Goal: Contribute content: Contribute content

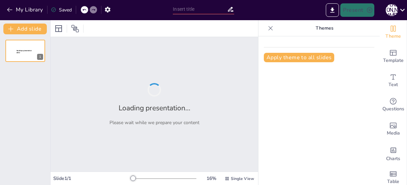
type input "Ensuring Safety: Understanding Standard Precautions and OSHA Regulations"
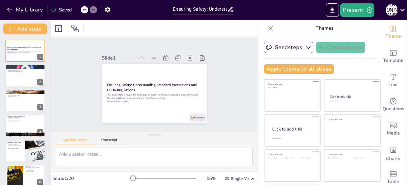
checkbox input "true"
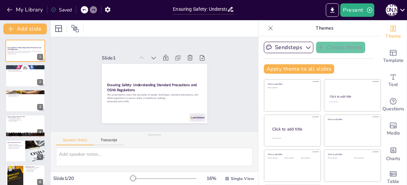
checkbox input "true"
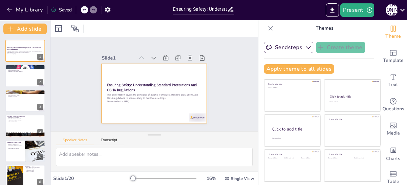
checkbox input "true"
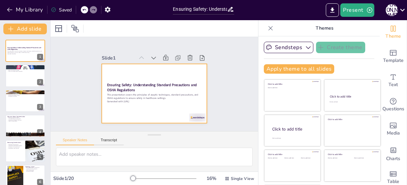
checkbox input "true"
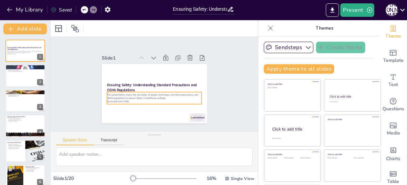
checkbox input "true"
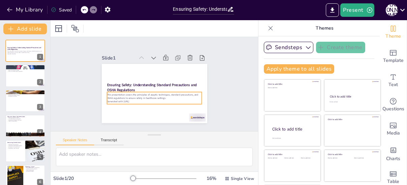
checkbox input "true"
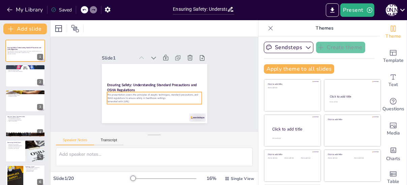
checkbox input "true"
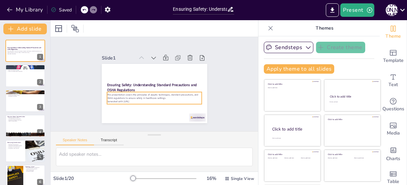
checkbox input "true"
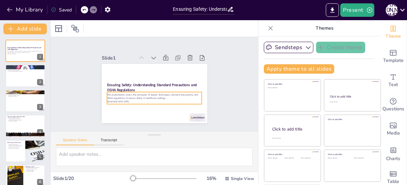
checkbox input "true"
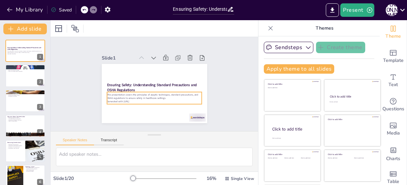
checkbox input "true"
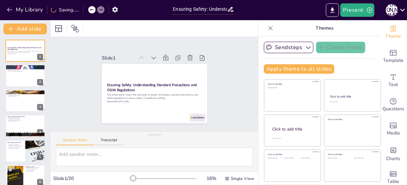
checkbox input "true"
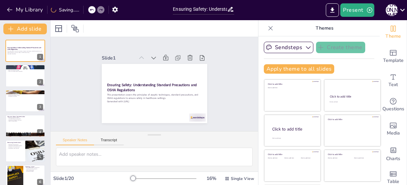
checkbox input "true"
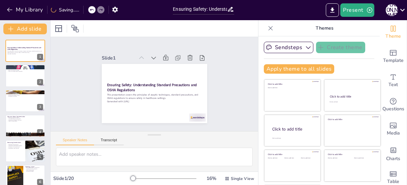
checkbox input "true"
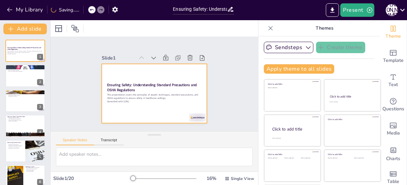
checkbox input "true"
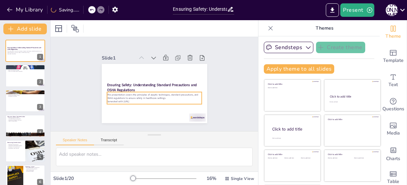
checkbox input "true"
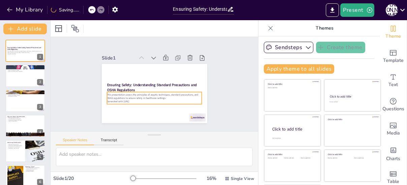
checkbox input "true"
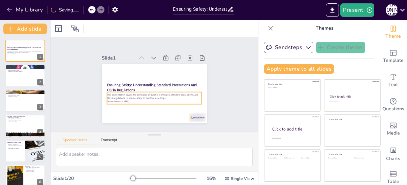
checkbox input "true"
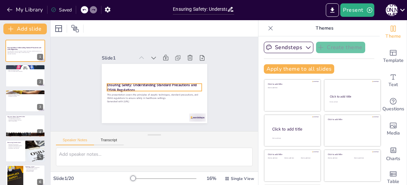
checkbox input "true"
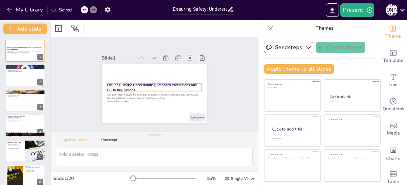
checkbox input "true"
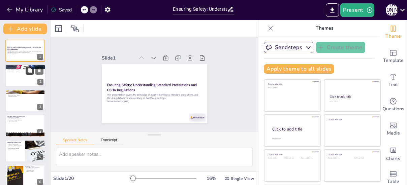
checkbox input "true"
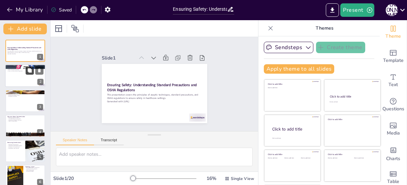
checkbox input "true"
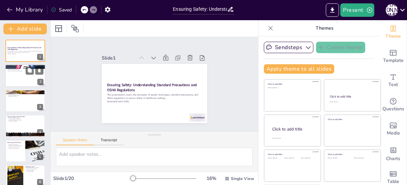
checkbox input "true"
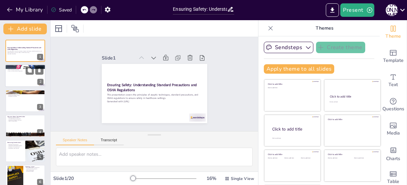
checkbox input "true"
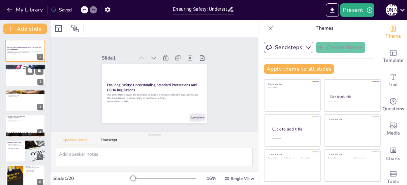
checkbox input "true"
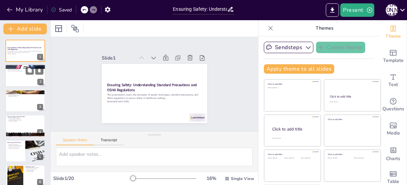
checkbox input "true"
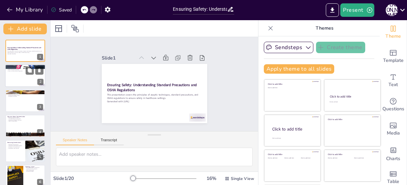
checkbox input "true"
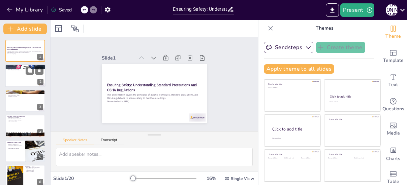
checkbox input "true"
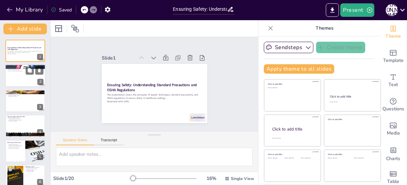
checkbox input "true"
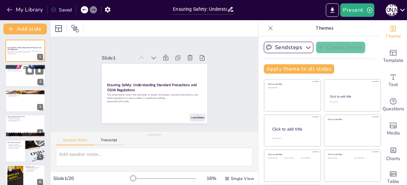
checkbox input "true"
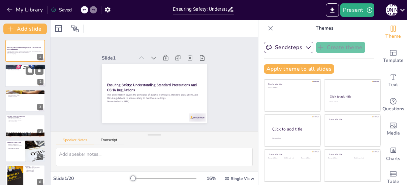
click at [23, 75] on div at bounding box center [25, 76] width 40 height 23
type textarea "Proper hand drying is essential to ensure that no moisture or contaminants are …"
checkbox input "true"
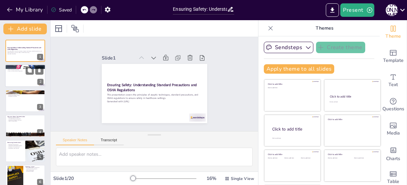
checkbox input "true"
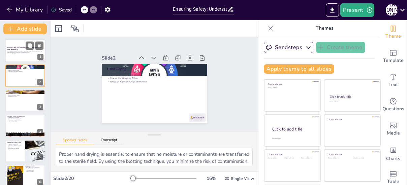
checkbox input "true"
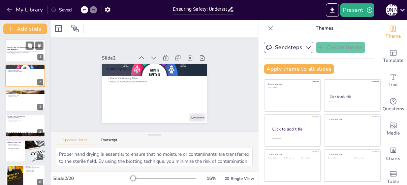
checkbox input "true"
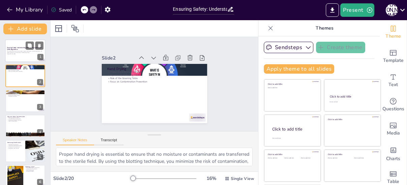
checkbox input "true"
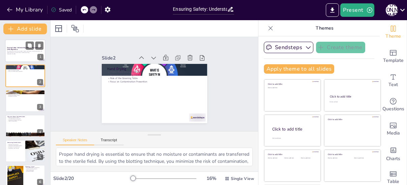
checkbox input "true"
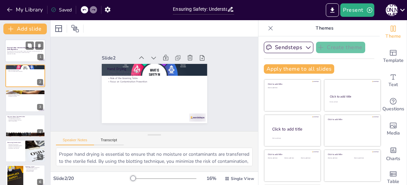
click at [21, 51] on p "This presentation covers the principles of aseptic techniques, standard precaut…" at bounding box center [25, 52] width 36 height 2
checkbox input "true"
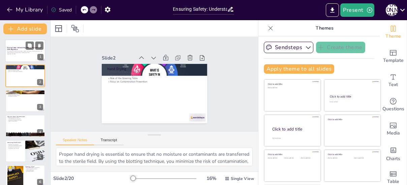
checkbox input "true"
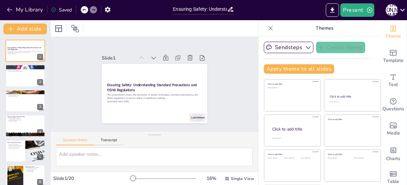
checkbox input "true"
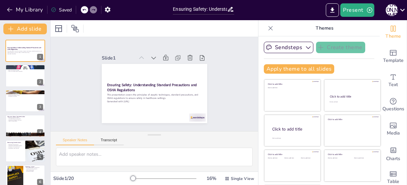
checkbox input "true"
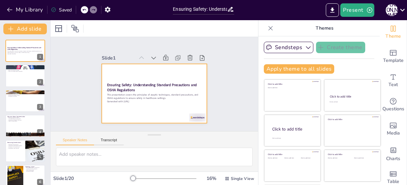
checkbox input "true"
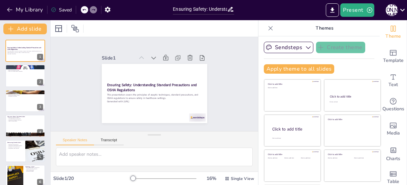
checkbox input "true"
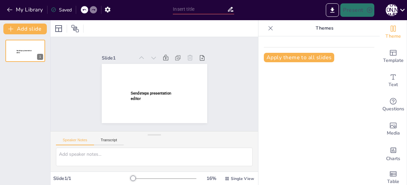
type input "Ensuring Safety: Understanding Standard Precautions and OSHA Regulations"
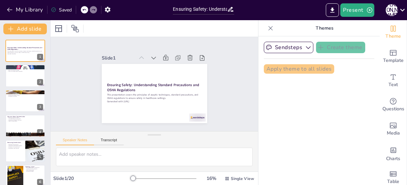
checkbox input "true"
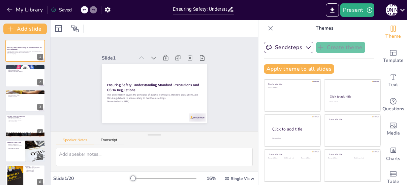
checkbox input "true"
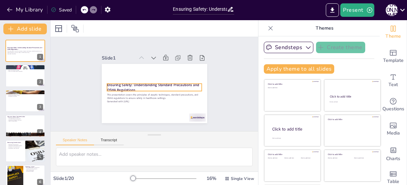
checkbox input "true"
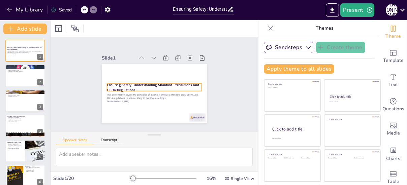
checkbox input "true"
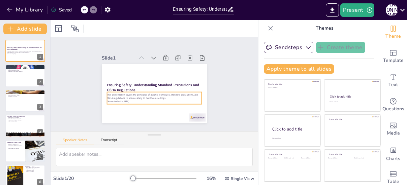
checkbox input "true"
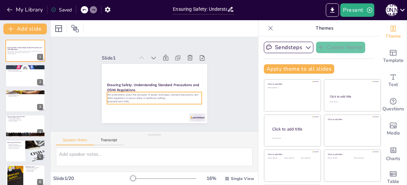
checkbox input "true"
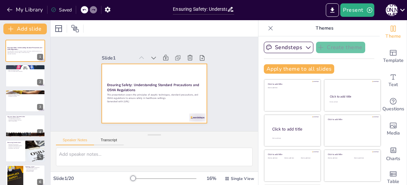
checkbox input "true"
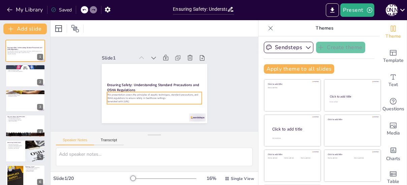
checkbox input "true"
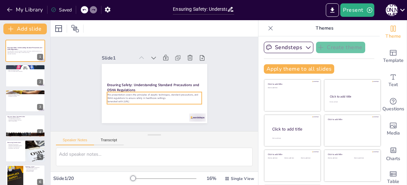
checkbox input "true"
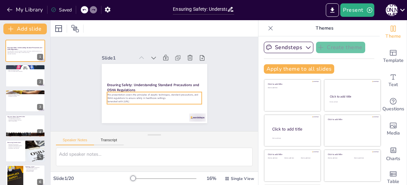
checkbox input "true"
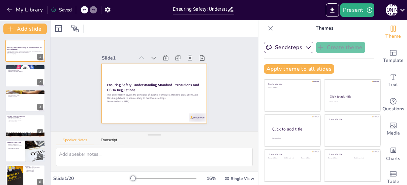
checkbox input "true"
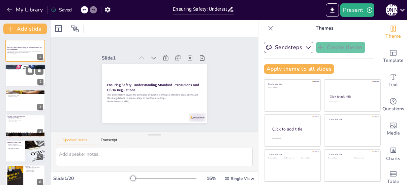
checkbox input "true"
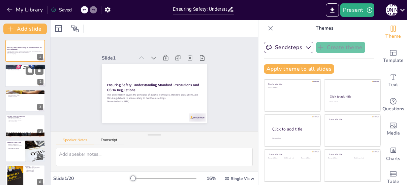
checkbox input "true"
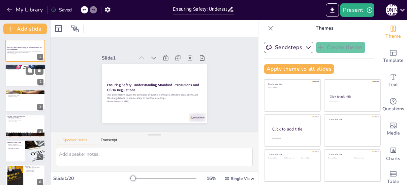
checkbox input "true"
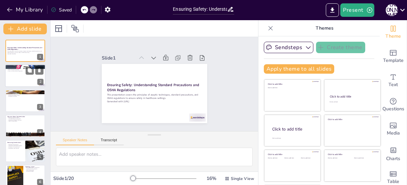
click at [23, 73] on div at bounding box center [25, 76] width 40 height 23
checkbox input "true"
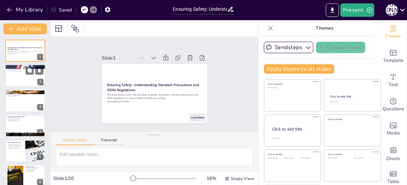
checkbox input "true"
type textarea "Proper hand drying is essential to ensure that no moisture or contaminants are …"
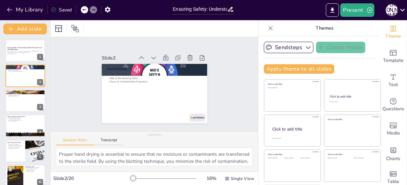
checkbox input "true"
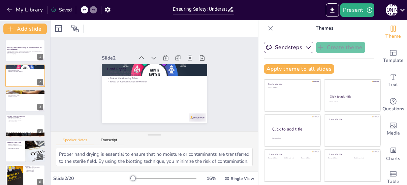
checkbox input "true"
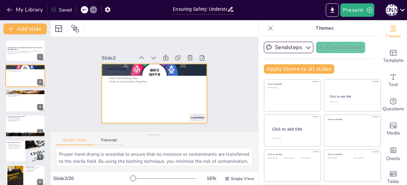
checkbox input "true"
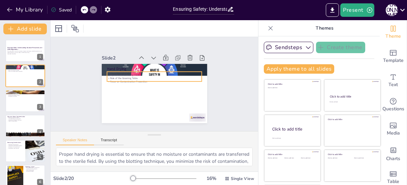
checkbox input "true"
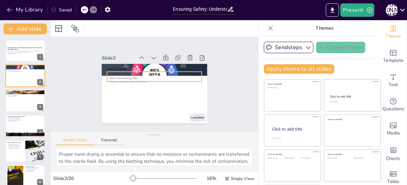
checkbox input "true"
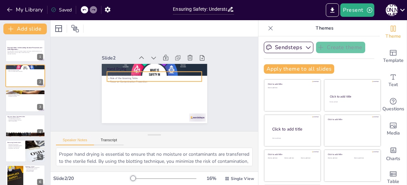
checkbox input "true"
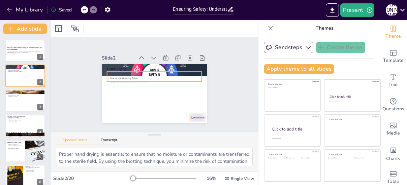
checkbox input "true"
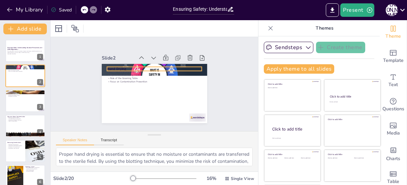
checkbox input "true"
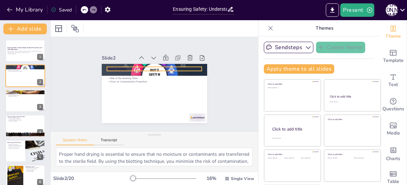
click at [154, 66] on p "Hand Drying" at bounding box center [154, 68] width 95 height 5
checkbox input "true"
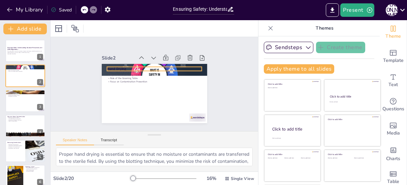
checkbox input "true"
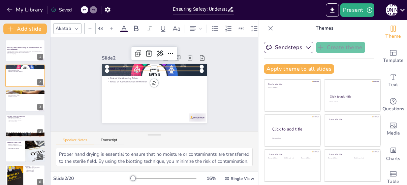
checkbox input "true"
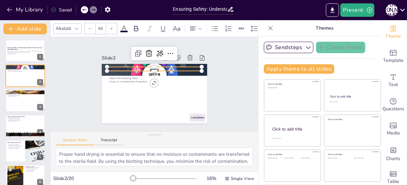
checkbox input "true"
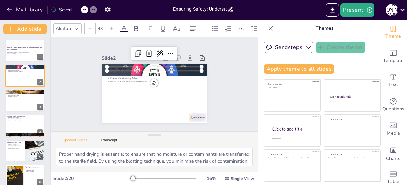
checkbox input "true"
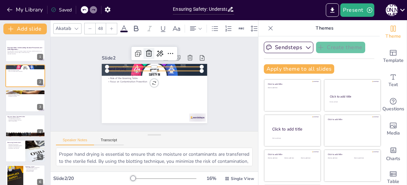
click at [146, 51] on icon at bounding box center [149, 53] width 6 height 7
checkbox input "true"
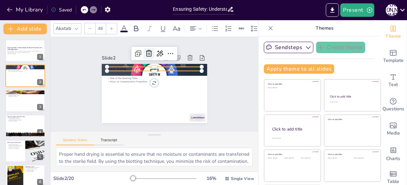
checkbox input "true"
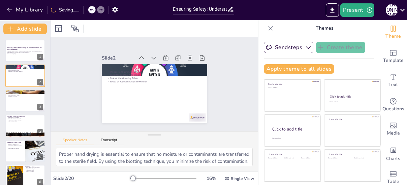
checkbox input "true"
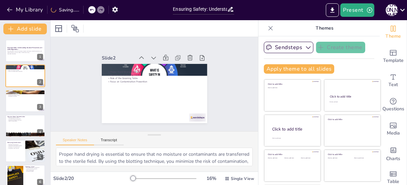
checkbox input "true"
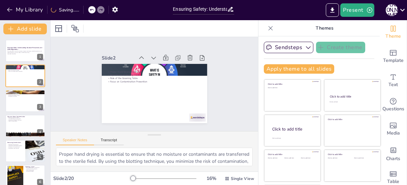
checkbox input "true"
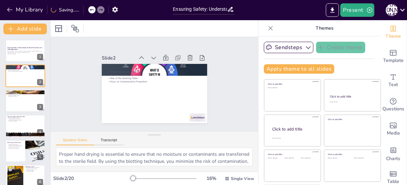
checkbox input "true"
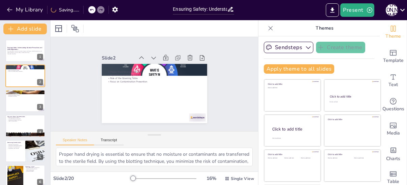
checkbox input "true"
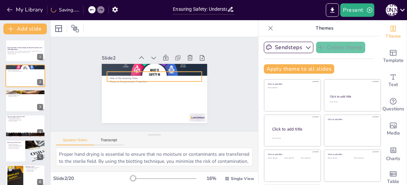
checkbox input "true"
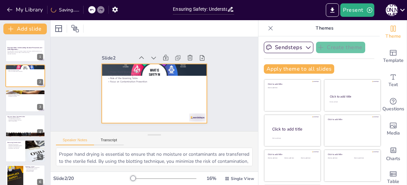
checkbox input "true"
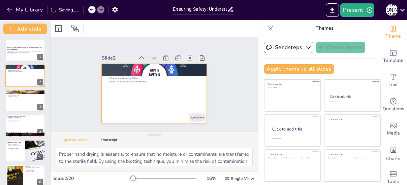
checkbox input "true"
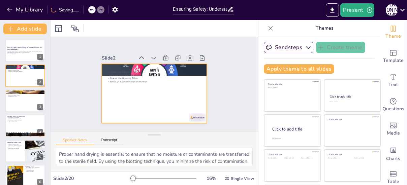
checkbox input "true"
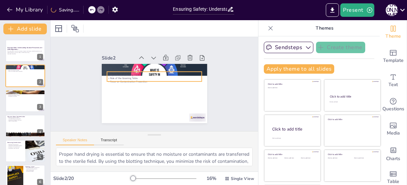
checkbox input "true"
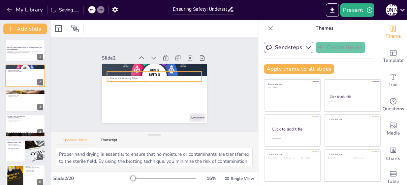
checkbox input "true"
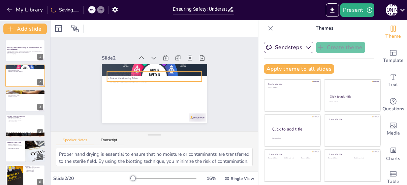
checkbox input "true"
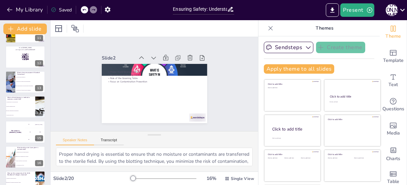
scroll to position [358, 0]
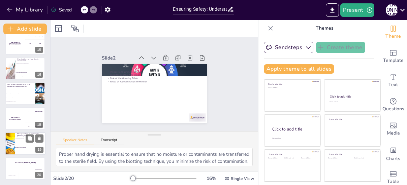
click at [21, 144] on li "Contact precautions" at bounding box center [30, 143] width 30 height 4
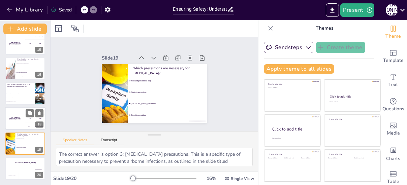
click at [19, 116] on div "The winner is [PERSON_NAME]" at bounding box center [15, 119] width 20 height 23
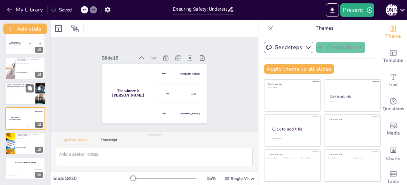
click at [19, 93] on li "Regulations for handling and disposing of sharps" at bounding box center [20, 94] width 30 height 4
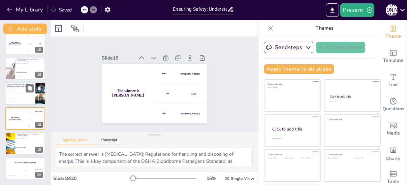
scroll to position [342, 0]
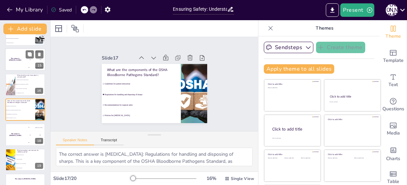
click at [20, 62] on div "The winner is [PERSON_NAME]" at bounding box center [15, 60] width 20 height 23
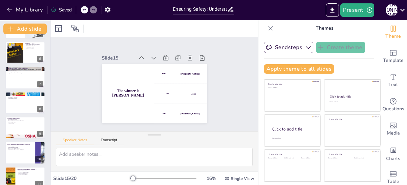
scroll to position [22, 0]
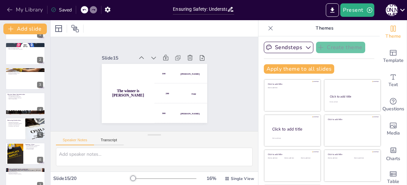
click at [18, 9] on button "My Library" at bounding box center [25, 9] width 41 height 11
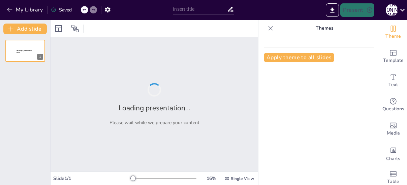
type input "Mastering Aseptic Technique: Essential Skills for the Operating Room"
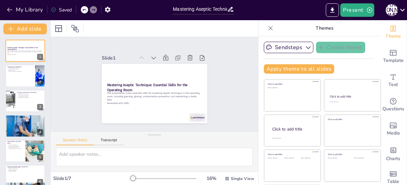
click at [267, 27] on icon at bounding box center [270, 28] width 7 height 7
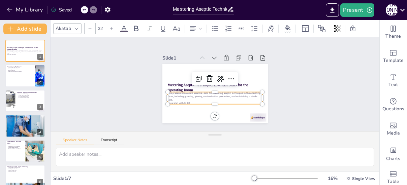
click at [213, 98] on p "This presentation covers essential skills for mastering aseptic techniques in t…" at bounding box center [215, 97] width 95 height 10
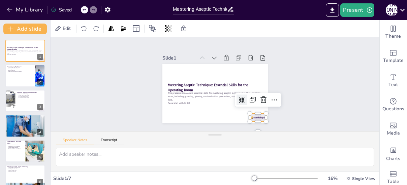
click at [253, 114] on div at bounding box center [258, 118] width 17 height 8
click at [259, 101] on icon at bounding box center [261, 105] width 9 height 9
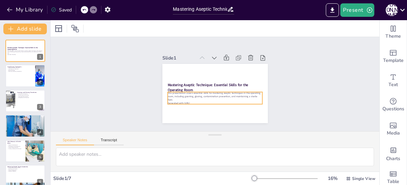
click at [180, 100] on p "Generated with [URL]" at bounding box center [213, 102] width 95 height 13
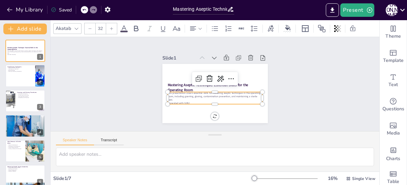
click at [191, 95] on p "This presentation covers essential skills for mastering aseptic techniques in t…" at bounding box center [213, 97] width 95 height 20
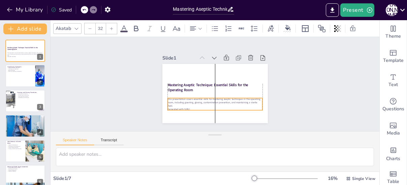
drag, startPoint x: 208, startPoint y: 93, endPoint x: 208, endPoint y: 99, distance: 6.1
click at [208, 99] on p "This presentation covers essential skills for mastering aseptic techniques in t…" at bounding box center [215, 103] width 95 height 10
click at [286, 107] on div "Slide 1 Mastering Aseptic Technique: Essential Skills for the Operating Room Th…" at bounding box center [215, 84] width 329 height 94
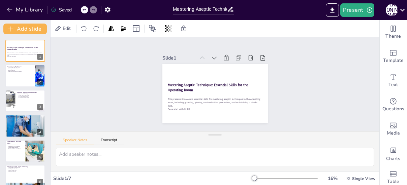
click at [297, 84] on div "Slide 1 Mastering Aseptic Technique: Essential Skills for the Operating Room Th…" at bounding box center [215, 84] width 337 height 128
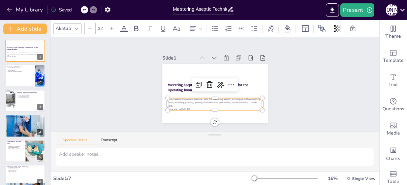
click at [191, 106] on p "Generated with [URL]" at bounding box center [212, 108] width 95 height 13
click at [228, 84] on icon at bounding box center [231, 85] width 8 height 8
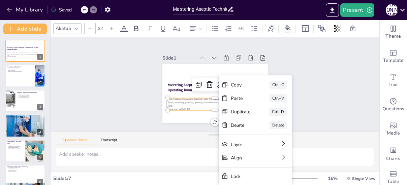
click at [305, 81] on div "Slide 1 Mastering Aseptic Technique: Essential Skills for the Operating Room Th…" at bounding box center [215, 84] width 337 height 128
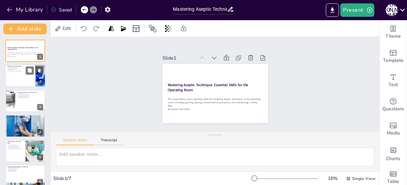
click at [24, 71] on p "Gowning and Gloving Preparation" at bounding box center [20, 71] width 26 height 1
type textarea "Proper hand drying is essential to prevent contamination before gowning and glo…"
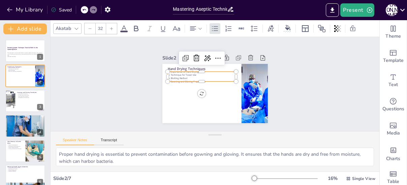
click at [189, 71] on p "Technique for Towel Use" at bounding box center [204, 73] width 68 height 18
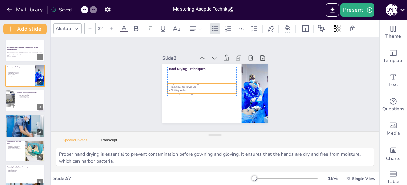
drag, startPoint x: 189, startPoint y: 71, endPoint x: 189, endPoint y: 86, distance: 14.2
click at [189, 86] on p "Technique for Towel Use" at bounding box center [202, 86] width 68 height 10
click at [192, 79] on div at bounding box center [202, 81] width 68 height 5
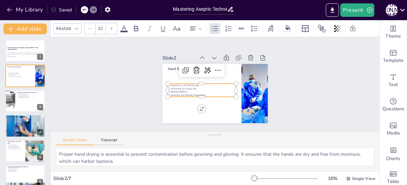
click at [112, 27] on icon at bounding box center [112, 29] width 4 height 4
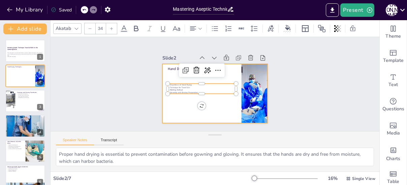
drag, startPoint x: 197, startPoint y: 91, endPoint x: 195, endPoint y: 110, distance: 19.7
click at [195, 110] on div "Hand Drying Techniques Importance of Hand Drying Technique for Towel Use Blotti…" at bounding box center [213, 94] width 111 height 70
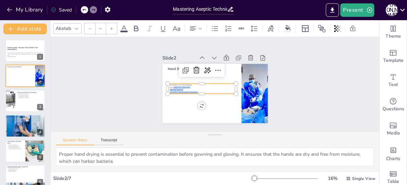
drag, startPoint x: 195, startPoint y: 90, endPoint x: 196, endPoint y: 101, distance: 11.5
click at [196, 101] on div "Hand Drying Techniques Importance of Hand Drying Technique for Towel Use Blotti…" at bounding box center [211, 92] width 120 height 97
click at [111, 27] on icon at bounding box center [112, 29] width 4 height 4
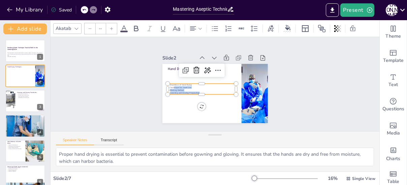
click at [111, 27] on icon at bounding box center [112, 29] width 4 height 4
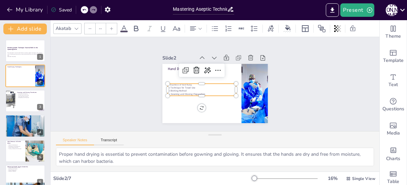
click at [111, 27] on icon at bounding box center [112, 29] width 4 height 4
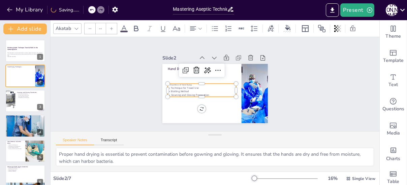
click at [111, 27] on icon at bounding box center [112, 29] width 4 height 4
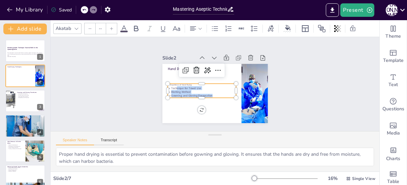
click at [181, 91] on p "Gowning and Gloving Preparation" at bounding box center [200, 94] width 68 height 11
drag, startPoint x: 210, startPoint y: 92, endPoint x: 162, endPoint y: 81, distance: 48.4
click at [162, 81] on div "Hand Drying Techniques Importance of Hand Drying Technique for Towel Use Blotti…" at bounding box center [214, 93] width 105 height 59
click at [110, 27] on icon at bounding box center [112, 29] width 4 height 4
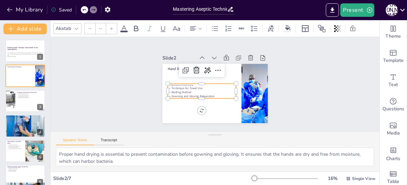
click at [110, 27] on icon at bounding box center [112, 29] width 4 height 4
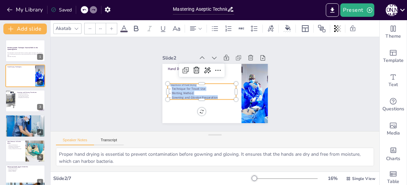
click at [110, 27] on icon at bounding box center [112, 29] width 4 height 4
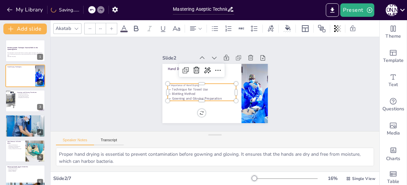
click at [110, 27] on icon at bounding box center [112, 29] width 4 height 4
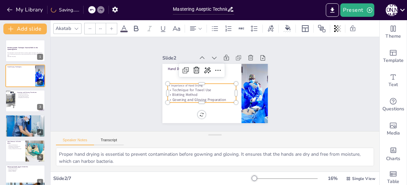
click at [110, 27] on icon at bounding box center [112, 29] width 4 height 4
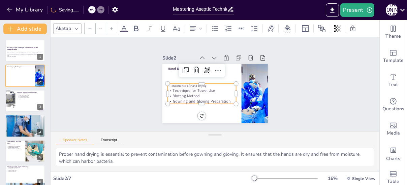
click at [110, 27] on icon at bounding box center [112, 29] width 4 height 4
click at [175, 93] on p "Blotting Method" at bounding box center [202, 95] width 68 height 5
click at [205, 84] on p "Importance of Hand Drying" at bounding box center [202, 86] width 68 height 4
type input "--"
drag, startPoint x: 205, startPoint y: 84, endPoint x: 162, endPoint y: 84, distance: 42.5
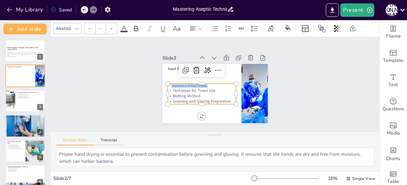
click at [162, 84] on div "Hand Drying Techniques Importance of Hand Drying Technique for Towel Use Blotti…" at bounding box center [213, 94] width 111 height 70
click at [113, 27] on icon at bounding box center [112, 29] width 4 height 4
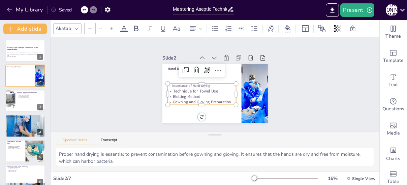
click at [113, 27] on icon at bounding box center [112, 29] width 4 height 4
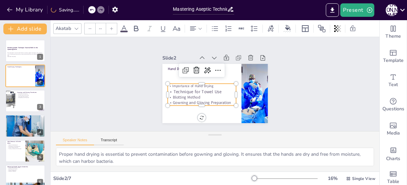
click at [113, 27] on icon at bounding box center [112, 29] width 4 height 4
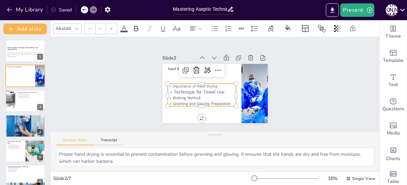
click at [115, 26] on div at bounding box center [111, 28] width 11 height 11
click at [121, 87] on div "Slide 1 Mastering Aseptic Technique: Essential Skills for the Operating Room Th…" at bounding box center [215, 84] width 337 height 128
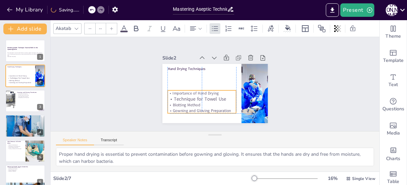
drag, startPoint x: 225, startPoint y: 101, endPoint x: 228, endPoint y: 105, distance: 5.3
click at [228, 108] on p "Gowning and Gloving Preparation" at bounding box center [202, 110] width 68 height 5
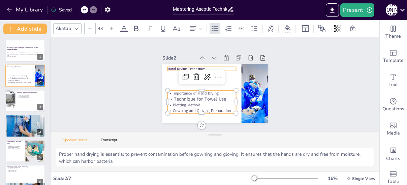
click at [174, 65] on p "Hand Drying Techniques" at bounding box center [203, 68] width 69 height 12
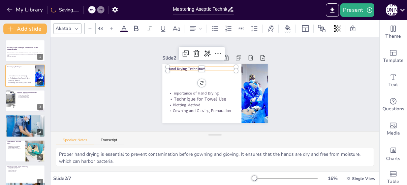
click at [115, 27] on div at bounding box center [111, 28] width 11 height 11
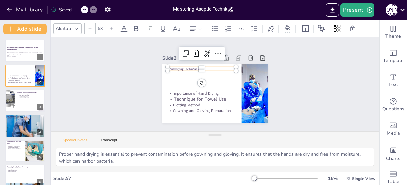
click at [115, 27] on div at bounding box center [111, 28] width 11 height 11
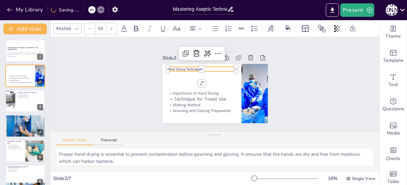
click at [115, 27] on div at bounding box center [111, 28] width 11 height 11
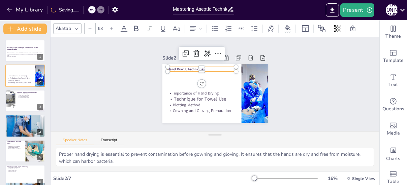
click at [115, 27] on div at bounding box center [111, 28] width 11 height 11
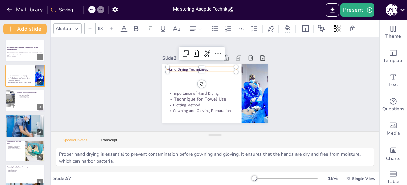
click at [115, 27] on div at bounding box center [111, 28] width 11 height 11
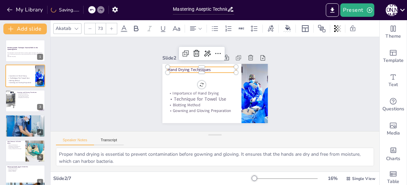
click at [115, 27] on div at bounding box center [111, 28] width 11 height 11
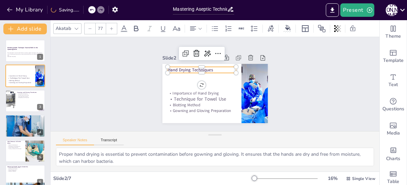
type input "78"
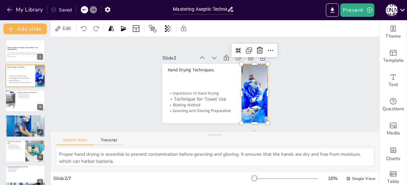
click at [253, 98] on div at bounding box center [252, 101] width 70 height 70
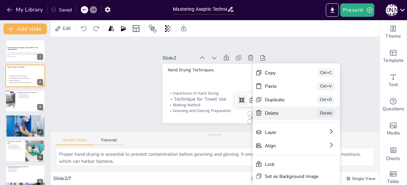
click at [295, 152] on div "Delete Delete" at bounding box center [339, 163] width 88 height 23
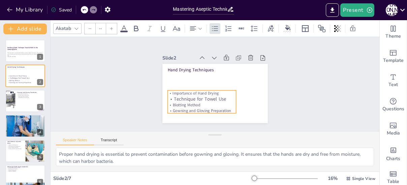
click at [225, 105] on p "Blotting Method" at bounding box center [202, 105] width 68 height 5
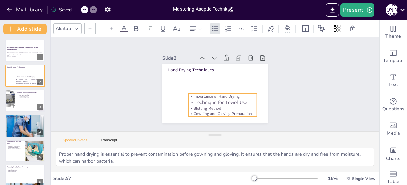
drag, startPoint x: 166, startPoint y: 90, endPoint x: 187, endPoint y: 94, distance: 21.3
click at [188, 94] on p "Importance of Hand Drying" at bounding box center [222, 96] width 68 height 5
click at [218, 92] on icon at bounding box center [212, 97] width 11 height 11
click at [193, 105] on p "Blotting Method" at bounding box center [220, 109] width 69 height 12
click at [241, 104] on p "Blotting Method" at bounding box center [220, 109] width 69 height 12
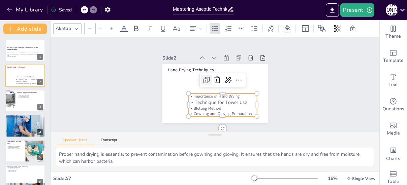
click at [203, 79] on icon at bounding box center [207, 79] width 9 height 9
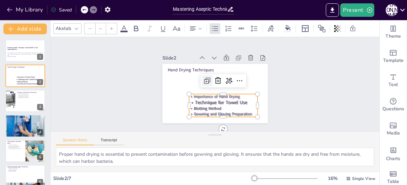
click at [203, 79] on icon at bounding box center [207, 79] width 9 height 9
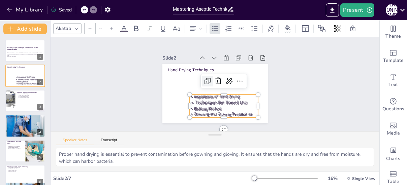
click at [207, 76] on icon at bounding box center [209, 78] width 5 height 5
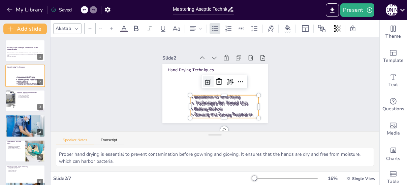
click at [205, 77] on icon at bounding box center [208, 81] width 9 height 9
click at [206, 82] on icon at bounding box center [208, 83] width 4 height 4
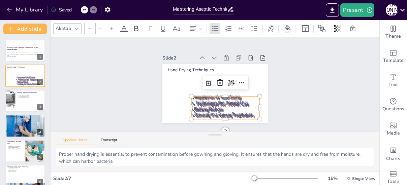
click at [231, 109] on p "Blotting Method" at bounding box center [225, 111] width 68 height 5
click at [99, 10] on icon at bounding box center [101, 10] width 4 height 4
click at [84, 10] on icon at bounding box center [84, 10] width 4 height 4
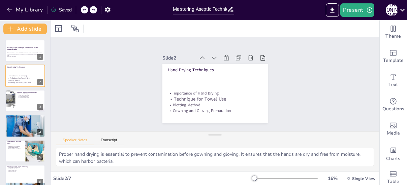
click at [84, 10] on icon at bounding box center [84, 10] width 4 height 4
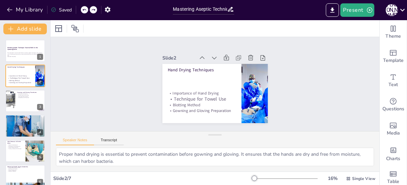
click at [84, 10] on icon at bounding box center [84, 10] width 4 height 4
click at [84, 10] on div "My Library Saving......" at bounding box center [60, 9] width 121 height 12
click at [84, 10] on icon at bounding box center [84, 10] width 4 height 4
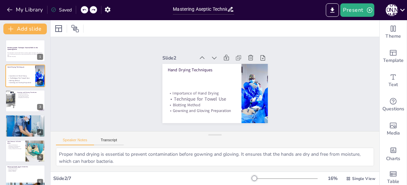
click at [84, 10] on icon at bounding box center [84, 10] width 4 height 4
click at [84, 10] on div "My Library Saving......" at bounding box center [60, 9] width 121 height 12
click at [84, 10] on icon at bounding box center [84, 10] width 4 height 4
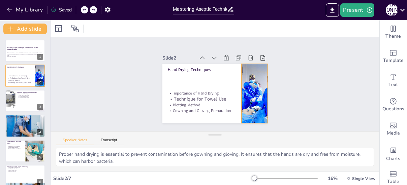
click at [248, 94] on div at bounding box center [247, 109] width 78 height 78
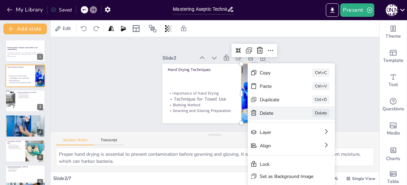
click at [281, 160] on div "Delete Delete" at bounding box center [325, 175] width 88 height 31
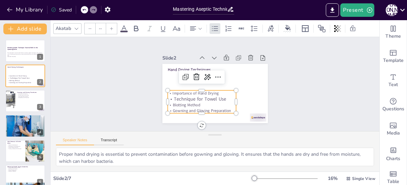
click at [189, 97] on p "Technique for Towel Use" at bounding box center [196, 92] width 65 height 34
click at [216, 75] on icon at bounding box center [221, 79] width 11 height 11
click at [294, 75] on div "Slide 1 Mastering Aseptic Technique: Essential Skills for the Operating Room Th…" at bounding box center [214, 84] width 341 height 161
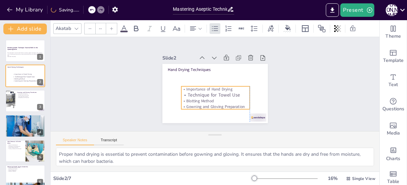
drag, startPoint x: 166, startPoint y: 91, endPoint x: 180, endPoint y: 87, distance: 14.4
click at [180, 87] on p "Importance of Hand Drying" at bounding box center [214, 90] width 68 height 20
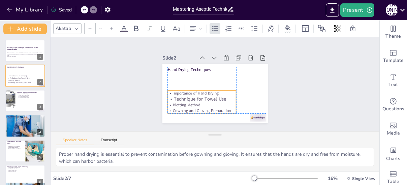
drag, startPoint x: 222, startPoint y: 93, endPoint x: 209, endPoint y: 97, distance: 13.4
click at [209, 97] on p "Technique for Towel Use" at bounding box center [200, 98] width 69 height 14
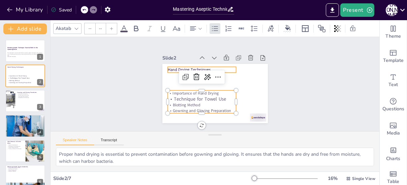
type input "73"
click at [173, 66] on p "Hand Drying Techniques" at bounding box center [203, 68] width 69 height 13
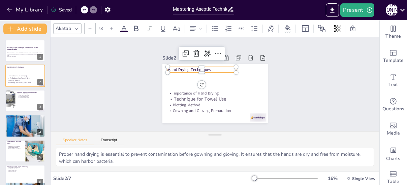
click at [196, 68] on p "Hand Drying Techniques" at bounding box center [203, 68] width 69 height 13
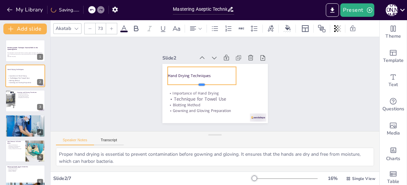
drag, startPoint x: 196, startPoint y: 71, endPoint x: 197, endPoint y: 83, distance: 12.1
click at [197, 83] on div at bounding box center [201, 86] width 69 height 12
click at [208, 75] on p "Hand Drying Techniques" at bounding box center [202, 76] width 68 height 6
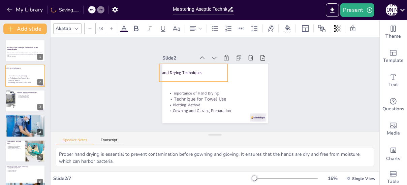
drag, startPoint x: 208, startPoint y: 74, endPoint x: 200, endPoint y: 74, distance: 8.4
click at [200, 74] on div "Hand Drying Techniques" at bounding box center [193, 73] width 68 height 18
click at [200, 74] on div "Hand Drying Techniques" at bounding box center [195, 70] width 70 height 25
drag, startPoint x: 186, startPoint y: 68, endPoint x: 195, endPoint y: 71, distance: 9.5
click at [195, 71] on p "Hand Drying Techniques" at bounding box center [202, 73] width 68 height 6
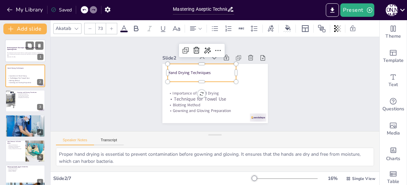
click at [16, 50] on strong "Mastering Aseptic Technique: Essential Skills for the Operating Room" at bounding box center [22, 49] width 31 height 4
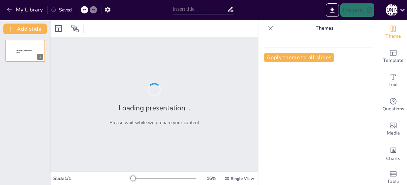
type input "Mastering Aseptic Technique: Essential Skills for the Operating Room"
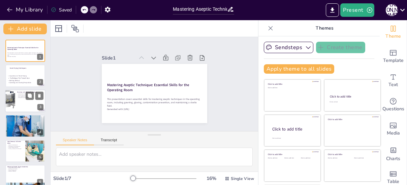
click at [26, 107] on div at bounding box center [25, 101] width 40 height 23
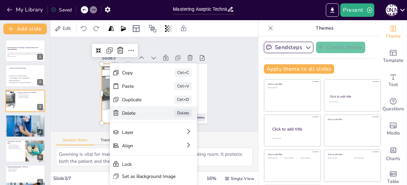
click at [165, 149] on div "Delete" at bounding box center [182, 154] width 34 height 10
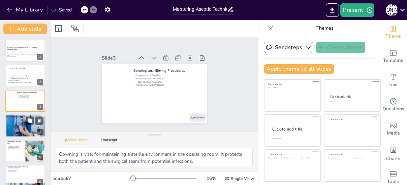
click at [29, 126] on div at bounding box center [25, 126] width 40 height 27
type textarea "Being aware of contamination signs is essential for maintaining sterility. This…"
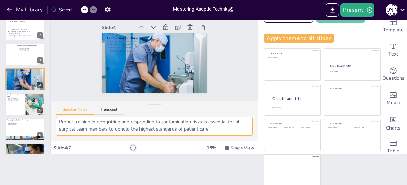
scroll to position [65, 0]
